Goal: Information Seeking & Learning: Learn about a topic

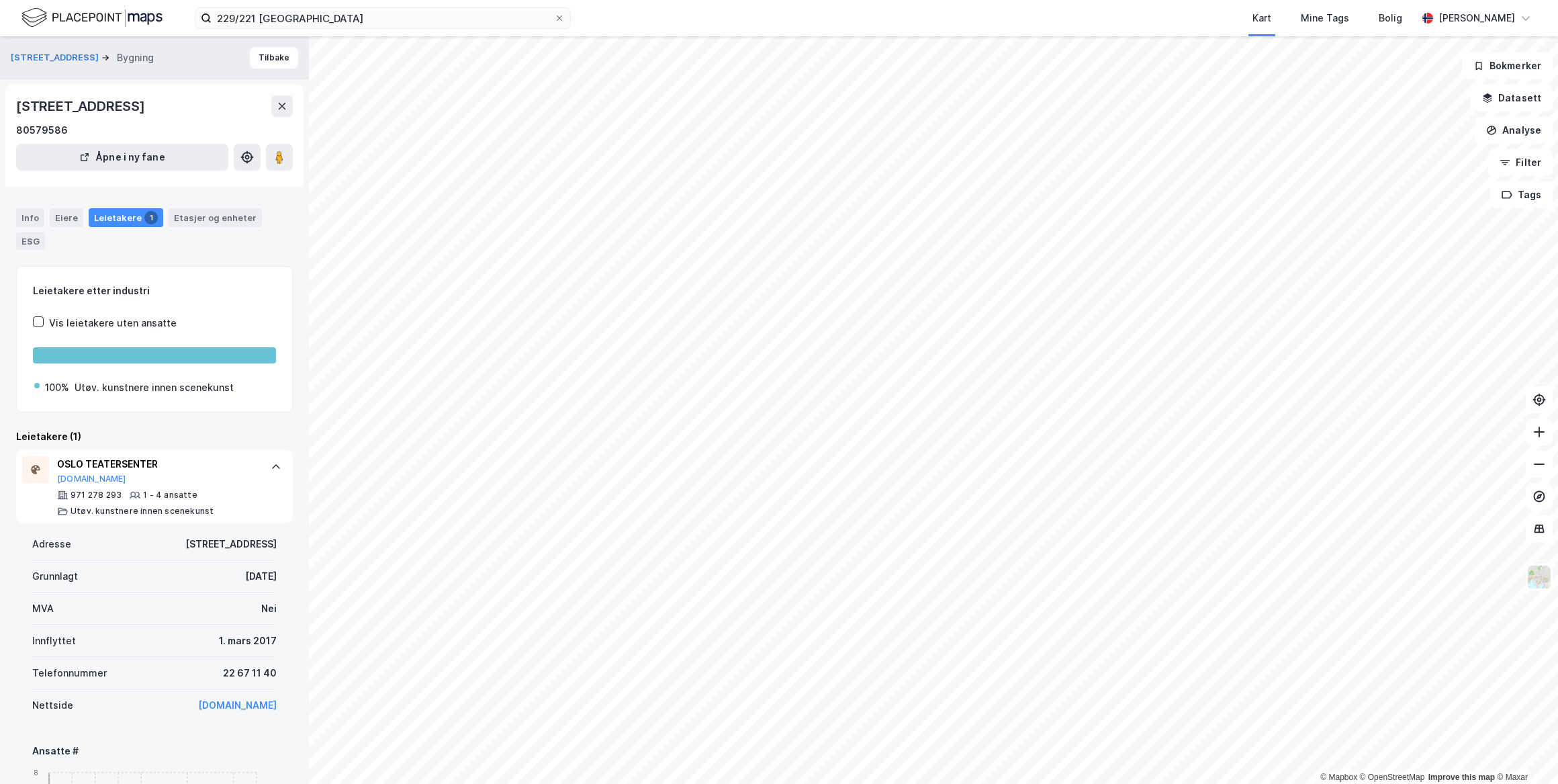
scroll to position [183, 0]
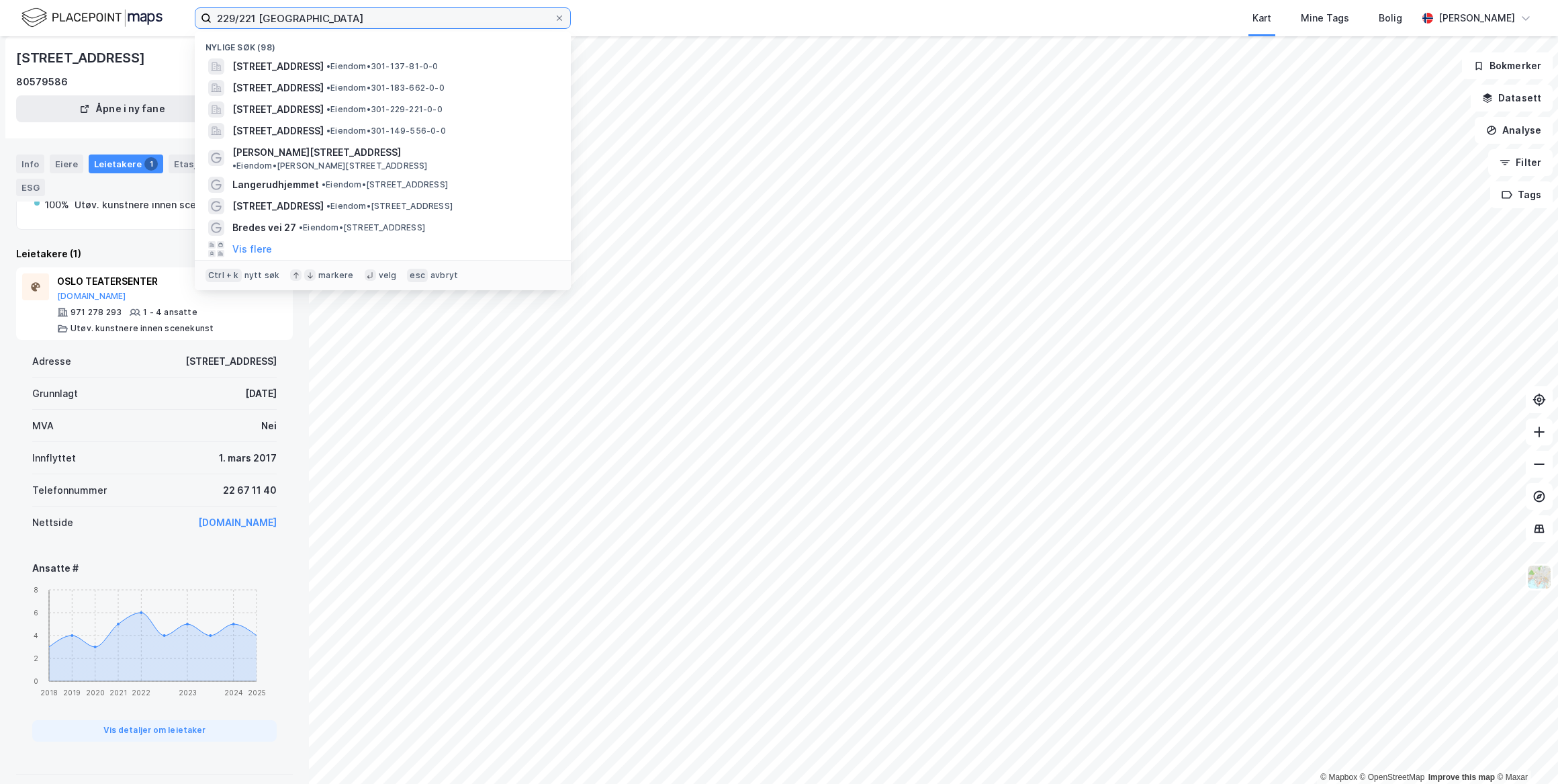
drag, startPoint x: 291, startPoint y: 19, endPoint x: 101, endPoint y: -20, distance: 194.0
click at [101, 0] on html "229/221 oslo Nylige søk (98) [STREET_ADDRESS] • Eiendom • 301-137-81-0-0 [STREE…" at bounding box center [779, 392] width 1558 height 784
paste input "Maridalsveien 586"
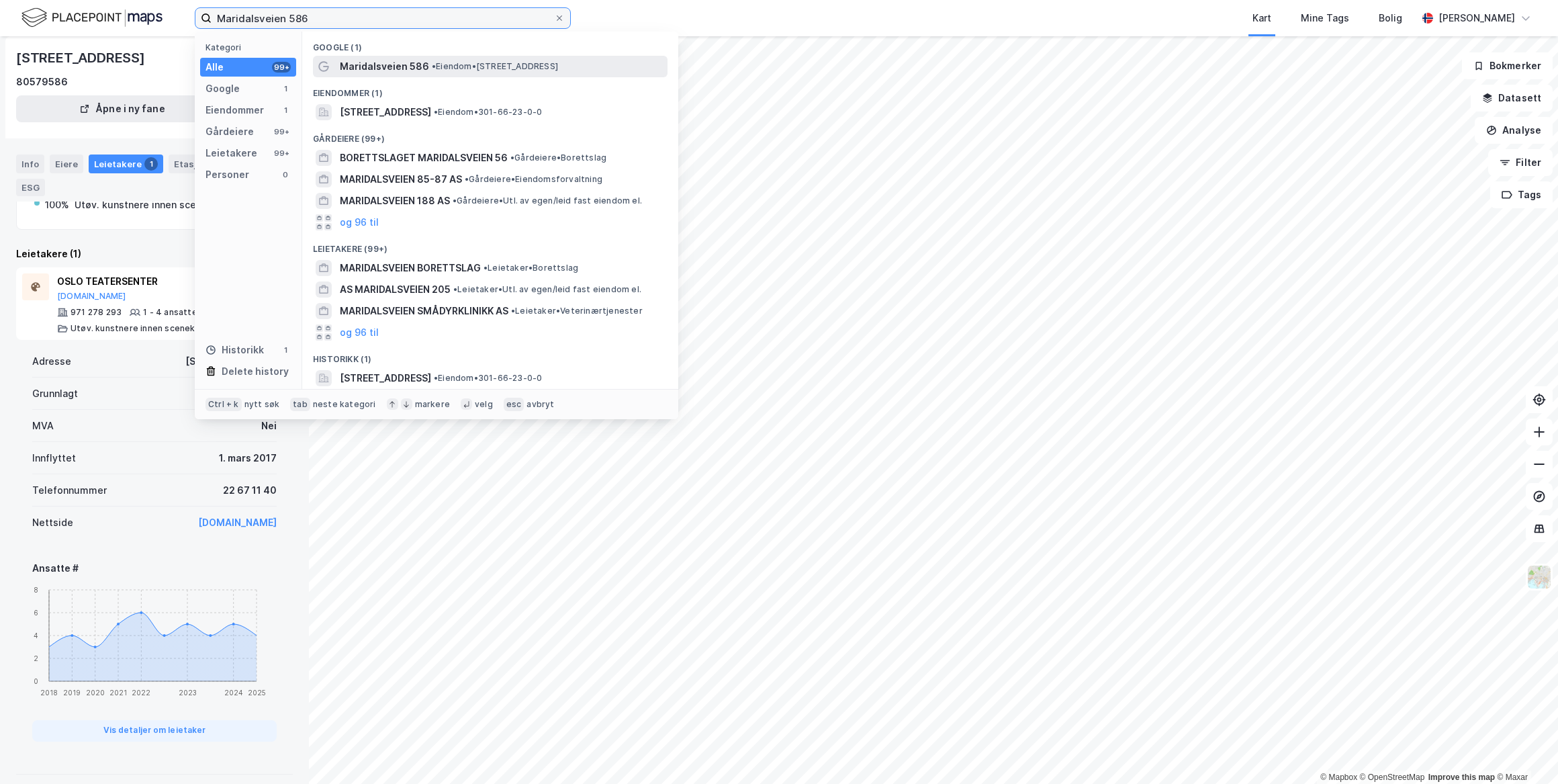
type input "Maridalsveien 586"
click at [416, 68] on span "Maridalsveien 586" at bounding box center [384, 66] width 89 height 16
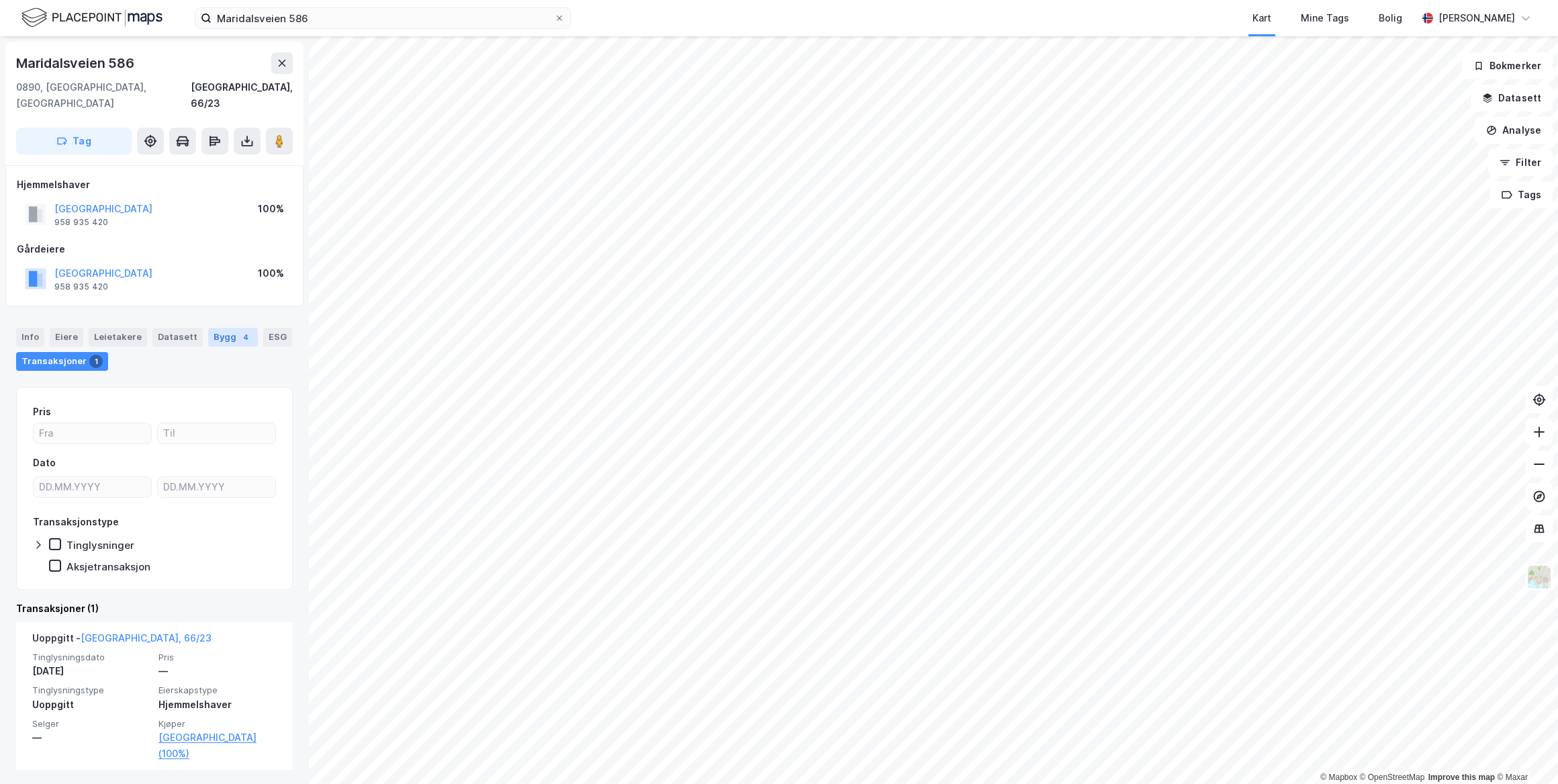
click at [223, 327] on div "Bygg 4" at bounding box center [233, 337] width 50 height 19
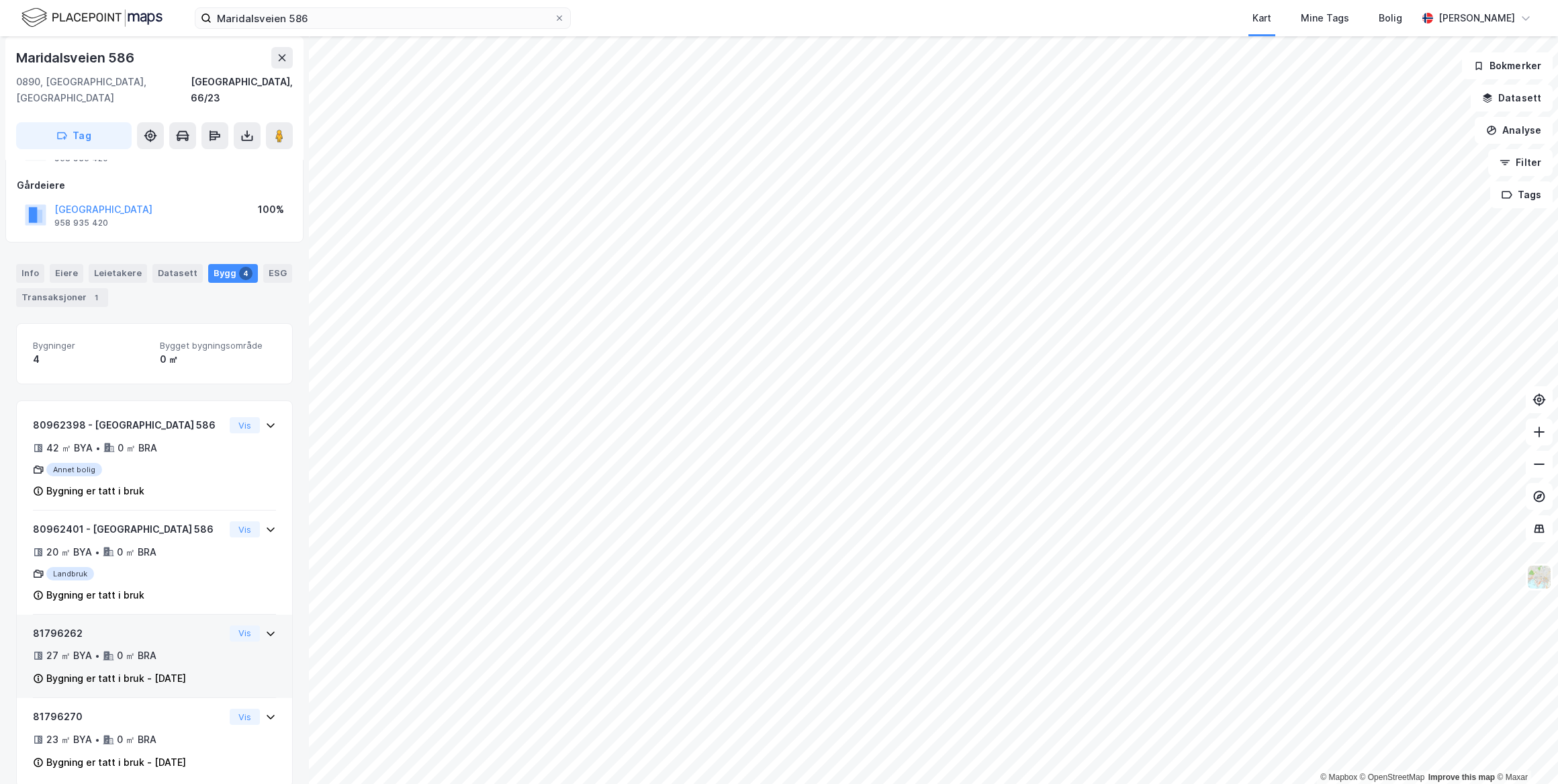
scroll to position [66, 0]
